Goal: Task Accomplishment & Management: Manage account settings

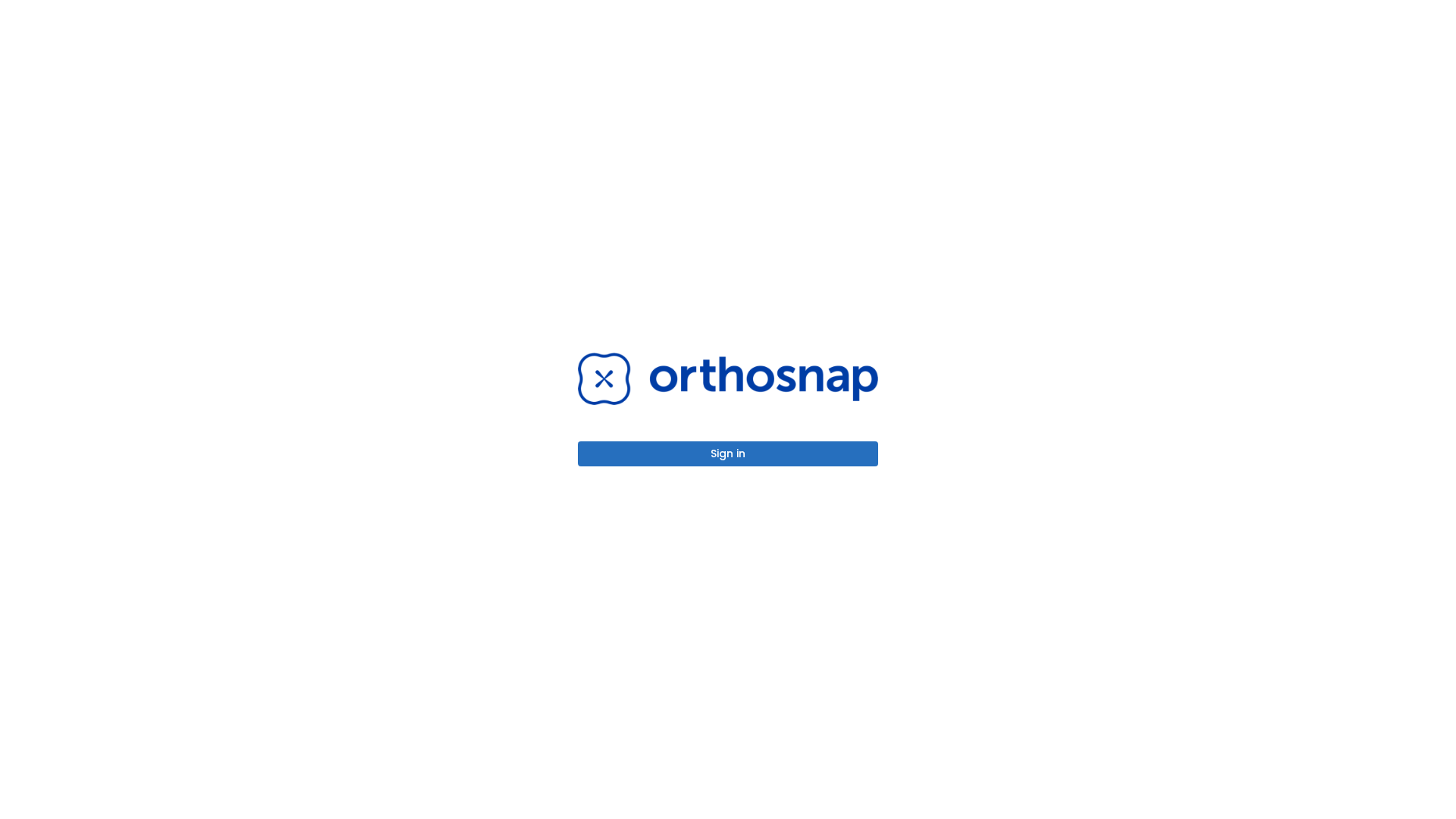
click at [728, 453] on button "Sign in" at bounding box center [728, 454] width 301 height 25
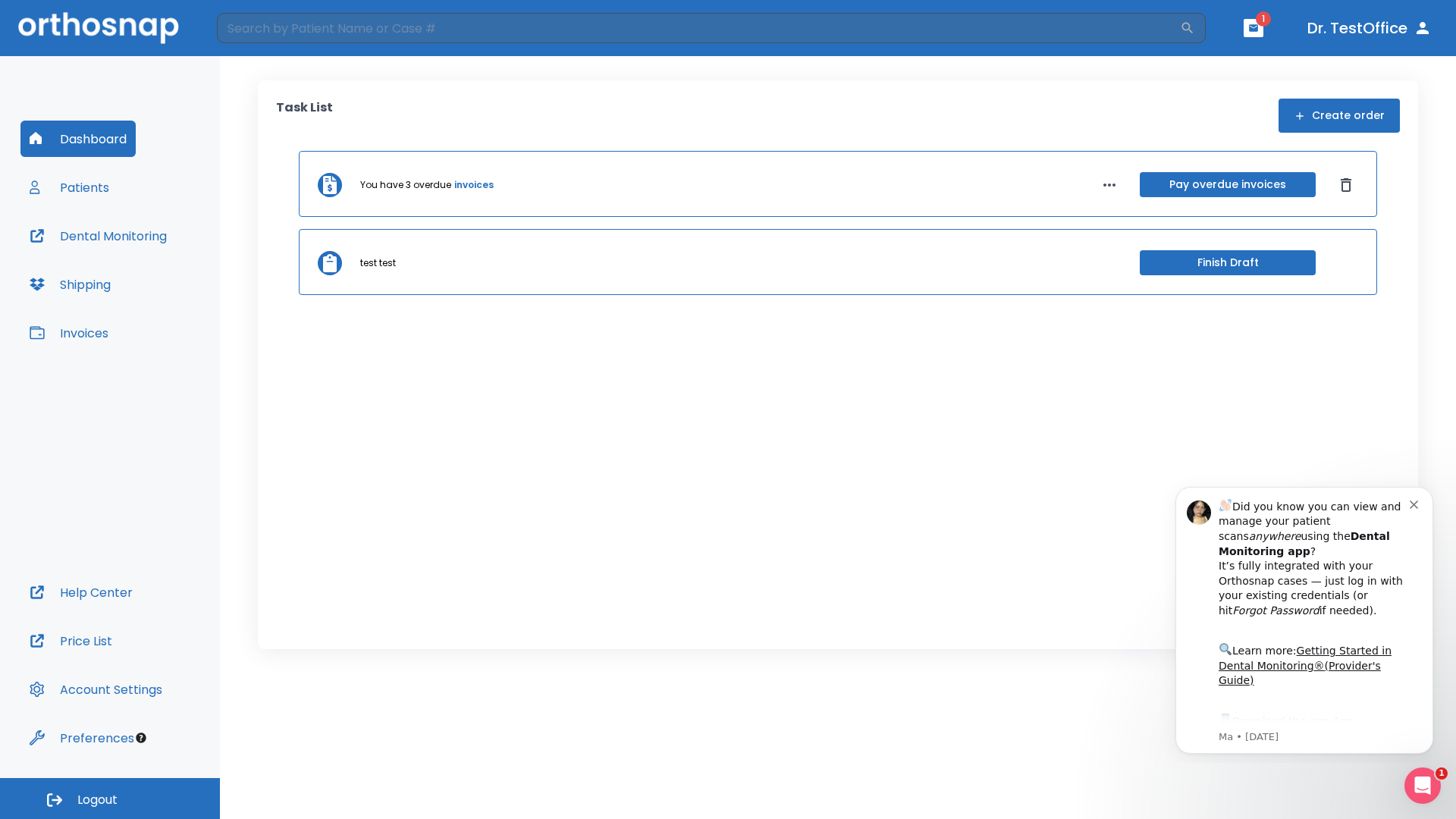
click at [110, 799] on span "Logout" at bounding box center [98, 800] width 41 height 17
